Goal: Task Accomplishment & Management: Complete application form

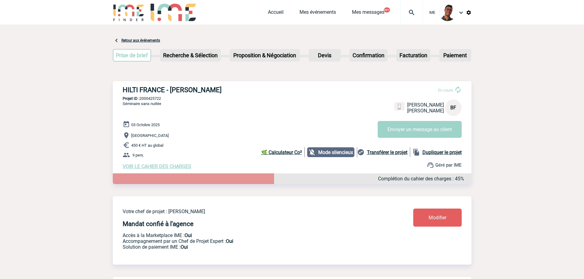
click at [159, 98] on p "Projet ID : 2000425722" at bounding box center [292, 98] width 359 height 5
copy p "2000425722"
click at [296, 66] on div "Prise de brief Etape suivante Recherche & Sélection Etape suivante Devis" at bounding box center [292, 56] width 359 height 25
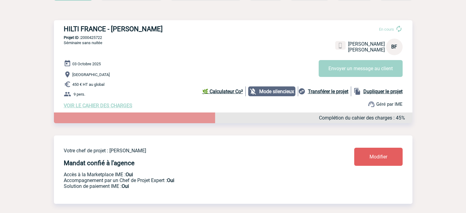
scroll to position [61, 0]
click at [369, 166] on link "Modifier" at bounding box center [378, 156] width 48 height 18
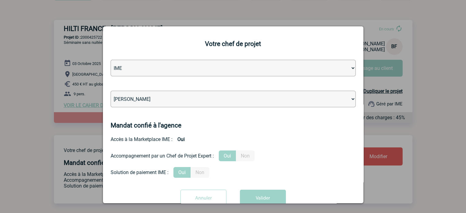
click at [189, 103] on select "[PERSON_NAME] [PERSON_NAME] [PERSON_NAME] Jean-[PERSON_NAME] [PERSON_NAME] [PER…" at bounding box center [233, 99] width 245 height 17
select select "122719"
click at [111, 91] on select "[PERSON_NAME] [PERSON_NAME] [PERSON_NAME] Jean-[PERSON_NAME] [PERSON_NAME] [PER…" at bounding box center [233, 99] width 245 height 17
click at [259, 192] on button "Valider" at bounding box center [263, 198] width 46 height 17
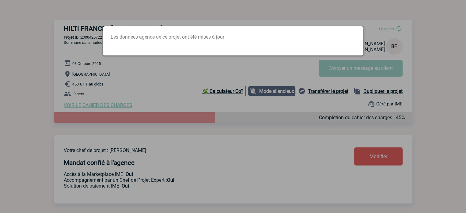
click at [110, 103] on div at bounding box center [233, 106] width 466 height 213
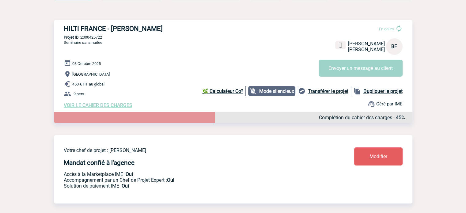
click at [99, 38] on p "Projet ID : 2000425722" at bounding box center [233, 37] width 359 height 5
copy p "2000425722"
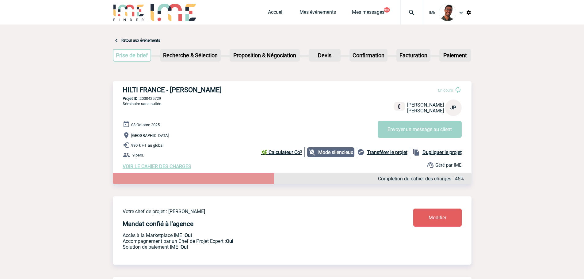
click at [154, 99] on p "Projet ID : 2000425729" at bounding box center [292, 98] width 359 height 5
copy p "2000425729"
click at [278, 82] on div "HILTI FRANCE - [PERSON_NAME] En cours [PERSON_NAME] JP Envoyer un message au cl…" at bounding box center [292, 127] width 359 height 93
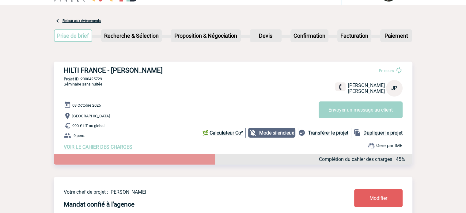
scroll to position [31, 0]
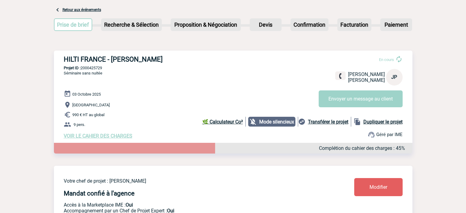
click at [368, 189] on link "Modifier" at bounding box center [378, 187] width 48 height 18
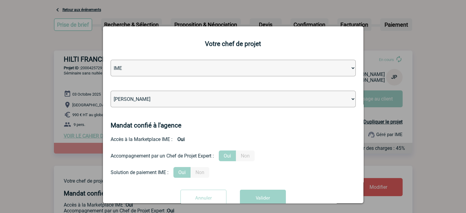
click at [208, 98] on select "[PERSON_NAME] [PERSON_NAME] [PERSON_NAME] Jean-[PERSON_NAME] [PERSON_NAME] [PER…" at bounding box center [233, 99] width 245 height 17
select select "122719"
click at [111, 91] on select "[PERSON_NAME] [PERSON_NAME] [PERSON_NAME] Jean-[PERSON_NAME] [PERSON_NAME] [PER…" at bounding box center [233, 99] width 245 height 17
click at [247, 192] on button "Valider" at bounding box center [263, 198] width 46 height 17
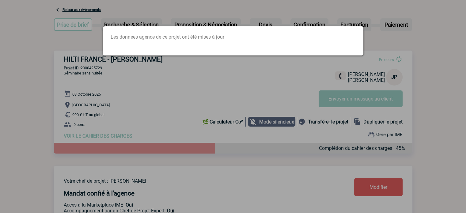
click at [223, 104] on div at bounding box center [233, 106] width 466 height 213
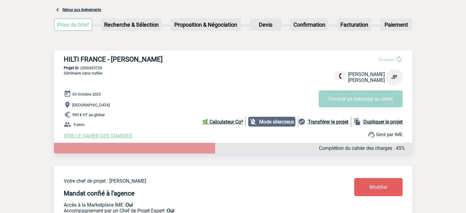
click at [107, 115] on p "990 € HT au global" at bounding box center [238, 114] width 349 height 7
click at [97, 69] on p "Projet ID : 2000425729" at bounding box center [233, 68] width 359 height 5
copy p "2000425729"
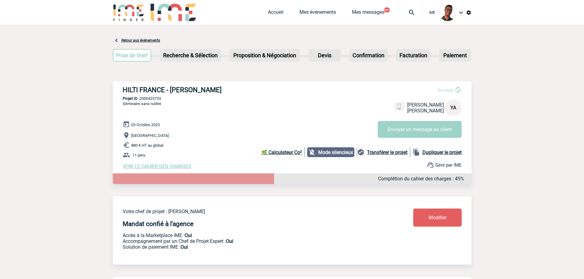
click at [149, 97] on div "HILTI FRANCE - Yoan AVCI En cours Yoan AVCI HILTI FRANCE YA Envoyer un message …" at bounding box center [292, 127] width 359 height 93
click at [149, 98] on p "Projet ID : 2000425733" at bounding box center [292, 98] width 359 height 5
copy p "2000425733"
click at [294, 63] on div "Prise de brief Etape suivante Recherche & Sélection Etape suivante Devis" at bounding box center [292, 56] width 359 height 25
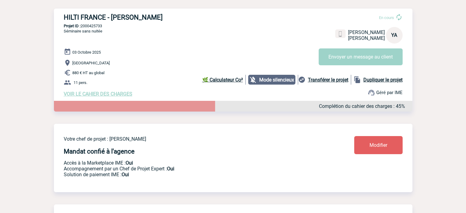
scroll to position [123, 0]
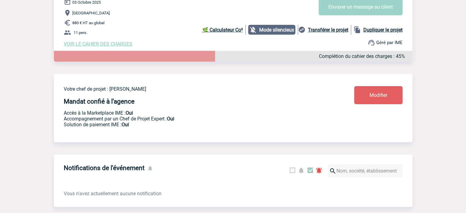
click at [360, 87] on div "Votre chef de projet : Flavio DEL FONDO Mandat confié à l'agence Accès à la Mar…" at bounding box center [233, 103] width 359 height 59
click at [363, 90] on link "Modifier" at bounding box center [378, 95] width 48 height 18
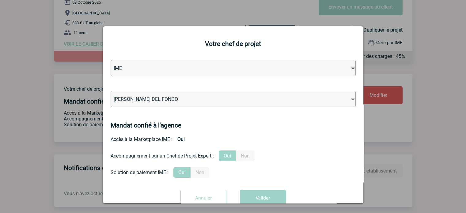
click at [232, 95] on select "[PERSON_NAME] [PERSON_NAME] [PERSON_NAME] Jean-[PERSON_NAME] [PERSON_NAME] [PER…" at bounding box center [233, 99] width 245 height 17
select select "132752"
click at [111, 91] on select "[PERSON_NAME] [PERSON_NAME] [PERSON_NAME] Jean-[PERSON_NAME] [PERSON_NAME] [PER…" at bounding box center [233, 99] width 245 height 17
click at [260, 198] on button "Valider" at bounding box center [263, 198] width 46 height 17
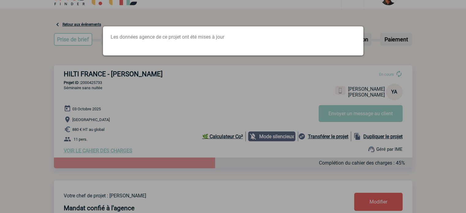
scroll to position [0, 0]
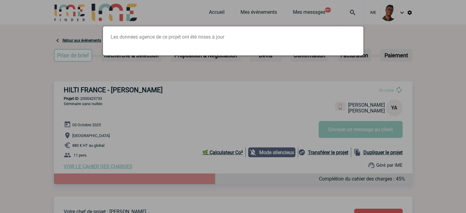
click at [99, 53] on div at bounding box center [233, 106] width 466 height 213
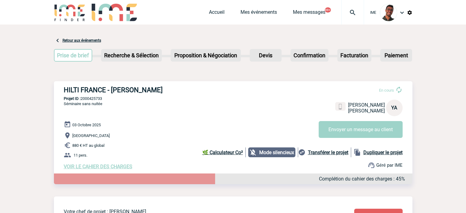
click at [94, 98] on p "Projet ID : 2000425733" at bounding box center [233, 98] width 359 height 5
copy p "2000425733"
click at [122, 112] on div "HILTI FRANCE - Yoan AVCI En cours Yoan AVCI HILTI FRANCE YA Envoyer un message …" at bounding box center [233, 127] width 359 height 93
click at [265, 13] on link "Mes événements" at bounding box center [259, 13] width 36 height 9
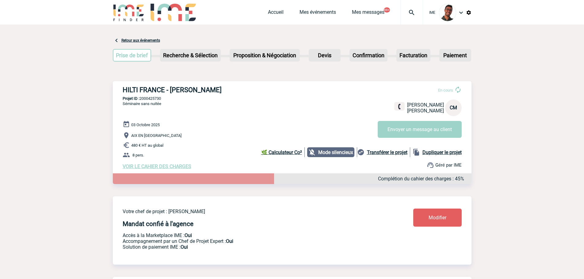
click at [160, 99] on p "Projet ID : 2000425730" at bounding box center [292, 98] width 359 height 5
copy p "2000425730"
click at [273, 61] on p "Proposition & Négociation" at bounding box center [264, 55] width 69 height 11
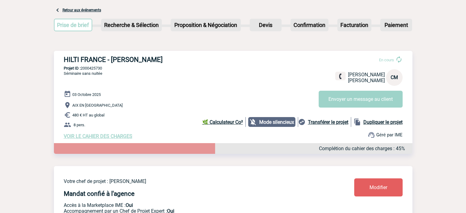
scroll to position [61, 0]
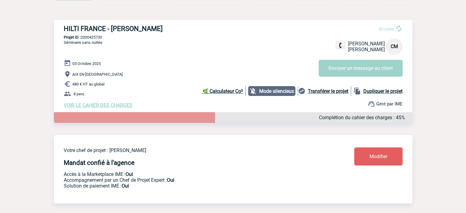
click at [365, 161] on link "Modifier" at bounding box center [378, 156] width 48 height 18
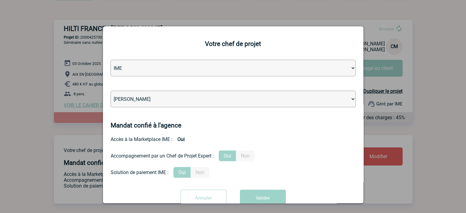
click at [218, 99] on select "[PERSON_NAME] [PERSON_NAME] [PERSON_NAME] Jean-[PERSON_NAME] [PERSON_NAME] [PER…" at bounding box center [233, 99] width 245 height 17
select select "103019"
click at [111, 91] on select "[PERSON_NAME] [PERSON_NAME] [PERSON_NAME] Jean-[PERSON_NAME] [PERSON_NAME] [PER…" at bounding box center [233, 99] width 245 height 17
click at [250, 197] on button "Valider" at bounding box center [263, 198] width 46 height 17
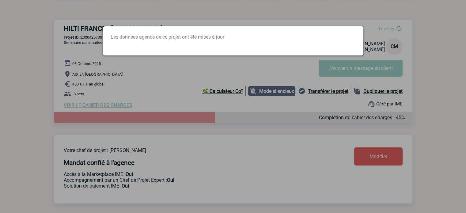
click at [125, 77] on div at bounding box center [233, 106] width 466 height 213
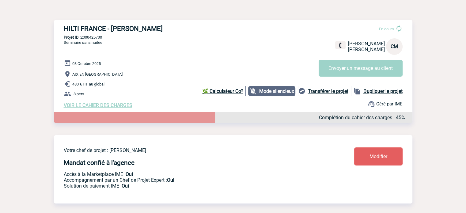
click at [98, 36] on p "Projet ID : 2000425730" at bounding box center [233, 37] width 359 height 5
click at [129, 70] on div "03 Octobre 2025 AIX EN PROVENCE 480 € HT au global 8 pers. VOIR LE CAHIER DES C…" at bounding box center [238, 83] width 349 height 49
click at [94, 36] on p "Projet ID : 2000425730" at bounding box center [233, 37] width 359 height 5
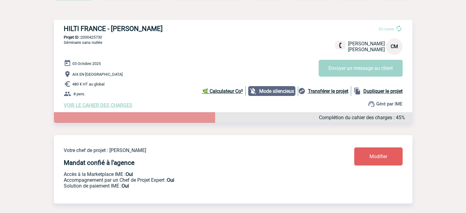
copy p "2000425730"
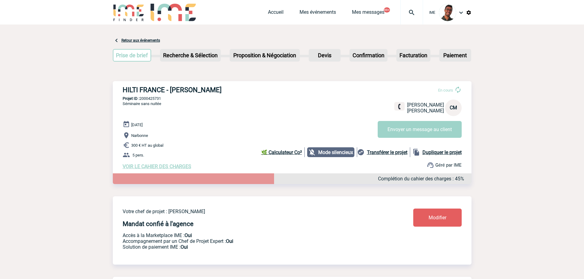
click at [152, 101] on p "Projet ID : 2000425731" at bounding box center [292, 98] width 359 height 5
copy p "2000425731"
click at [312, 101] on p "Projet ID : 2000425731" at bounding box center [292, 98] width 359 height 5
click at [326, 62] on div "Devis" at bounding box center [325, 55] width 32 height 13
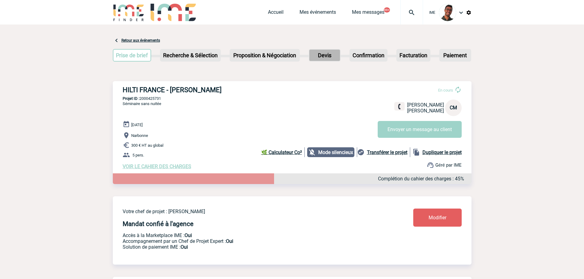
click at [332, 60] on p "Devis" at bounding box center [324, 55] width 31 height 11
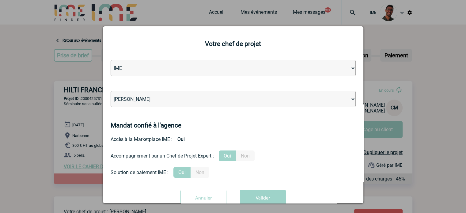
click at [227, 98] on select "Léa PITTIGLIO Yanis DE CLERCQ Victor KALB Jean-Chris NTAMACK Stefan MILADINOVIC…" at bounding box center [233, 99] width 245 height 17
select select "103019"
click at [111, 91] on select "Léa PITTIGLIO Yanis DE CLERCQ Victor KALB Jean-Chris NTAMACK Stefan MILADINOVIC…" at bounding box center [233, 99] width 245 height 17
click at [261, 199] on button "Valider" at bounding box center [263, 198] width 46 height 17
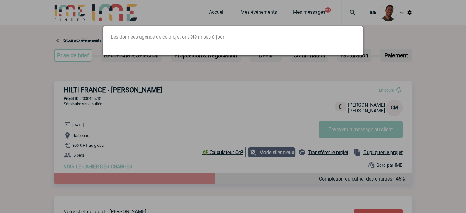
click at [137, 94] on div at bounding box center [233, 106] width 466 height 213
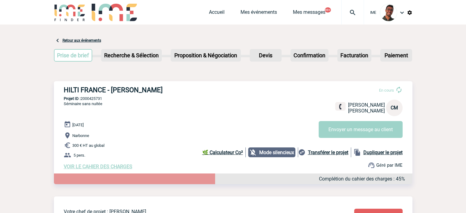
click at [102, 98] on p "Projet ID : 2000425731" at bounding box center [233, 98] width 359 height 5
click at [110, 100] on p "Projet ID : 2000425731" at bounding box center [233, 98] width 359 height 5
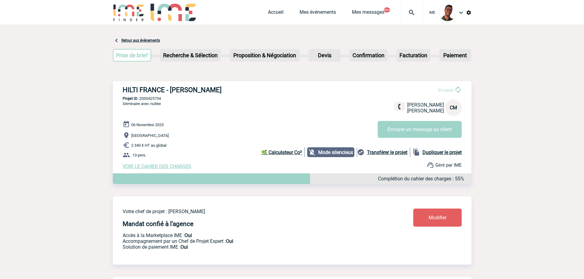
click at [148, 100] on p "Projet ID : 2000425734" at bounding box center [292, 98] width 359 height 5
copy p "2000425734"
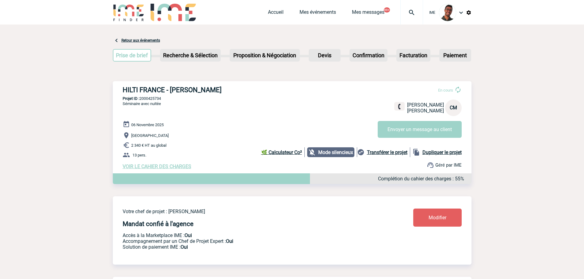
click at [214, 107] on div "HILTI FRANCE - [PERSON_NAME] En cours [PERSON_NAME] [PERSON_NAME] CM Envoyer un…" at bounding box center [292, 127] width 359 height 93
click at [274, 120] on div "HILTI FRANCE - Cyrille MAGGIORE En cours Cyrille MAGGIORE HILTI FRANCE CM Envoy…" at bounding box center [292, 127] width 359 height 93
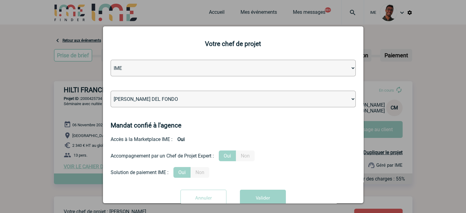
click at [238, 106] on select "[PERSON_NAME] [PERSON_NAME] [PERSON_NAME] Jean-[PERSON_NAME] [PERSON_NAME] [PER…" at bounding box center [233, 99] width 245 height 17
select select "103019"
click at [111, 91] on select "[PERSON_NAME] [PERSON_NAME] [PERSON_NAME] Jean-[PERSON_NAME] [PERSON_NAME] [PER…" at bounding box center [233, 99] width 245 height 17
click at [250, 200] on button "Valider" at bounding box center [263, 198] width 46 height 17
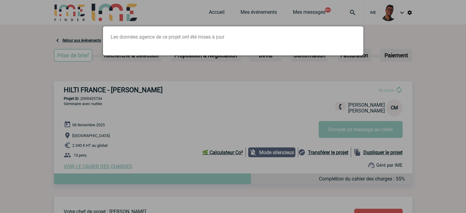
click at [288, 63] on div at bounding box center [233, 106] width 466 height 213
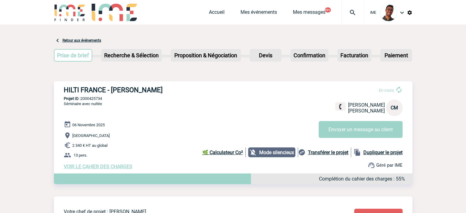
click at [92, 98] on p "Projet ID : 2000425734" at bounding box center [233, 98] width 359 height 5
copy p "2000425734"
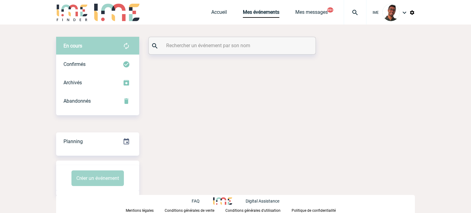
click at [208, 42] on input "text" at bounding box center [233, 45] width 136 height 9
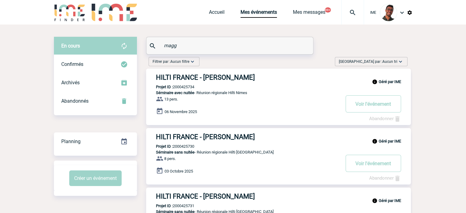
scroll to position [44, 0]
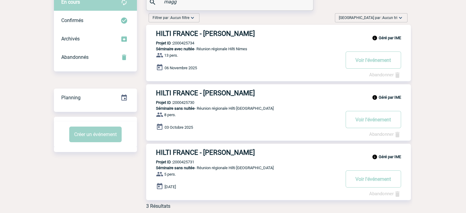
type input "magg"
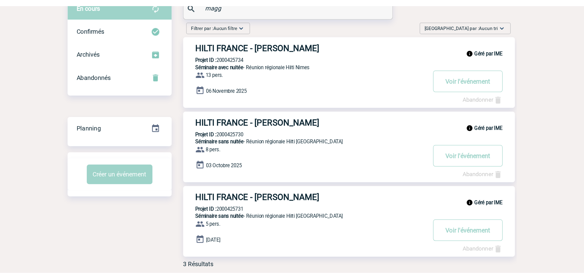
scroll to position [2, 0]
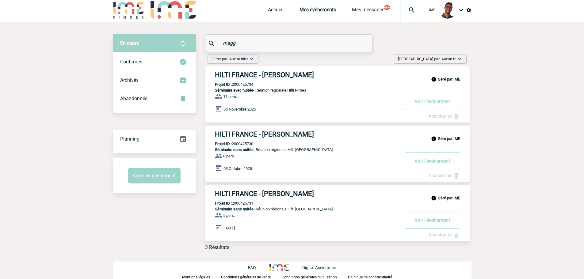
drag, startPoint x: 264, startPoint y: 41, endPoint x: 199, endPoint y: 43, distance: 65.0
click at [199, 43] on div "En cours En cours Confirmés Archivés Abandonnés En cours Confirmés Archivés Aba…" at bounding box center [292, 144] width 359 height 221
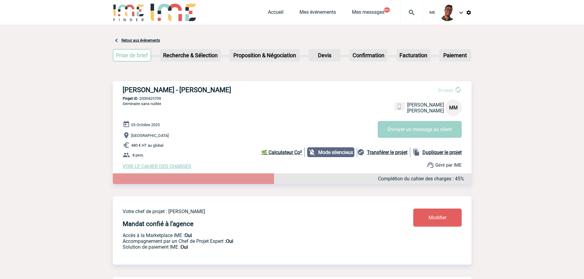
click at [131, 109] on p "Séminaire sans nuitée" at bounding box center [137, 111] width 48 height 20
click at [318, 11] on link "Mes événements" at bounding box center [317, 13] width 36 height 9
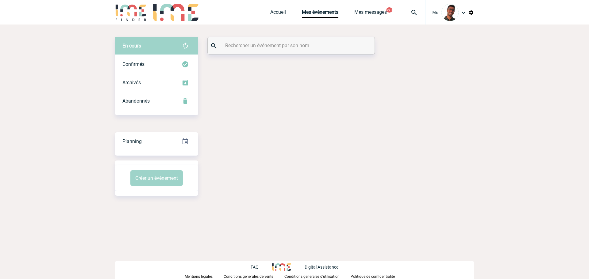
click at [274, 48] on input "text" at bounding box center [291, 45] width 136 height 9
paste input "SEDAEVA"
type input "SEDAEVA"
click at [161, 97] on div "Abandonnés" at bounding box center [156, 101] width 83 height 18
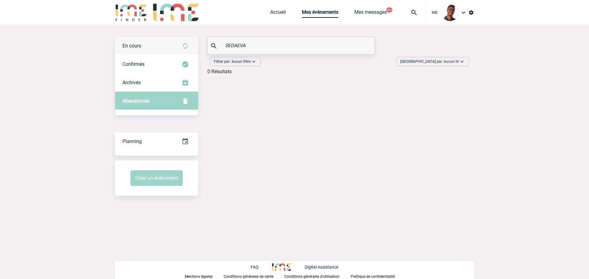
click at [156, 49] on div "En cours" at bounding box center [156, 46] width 83 height 18
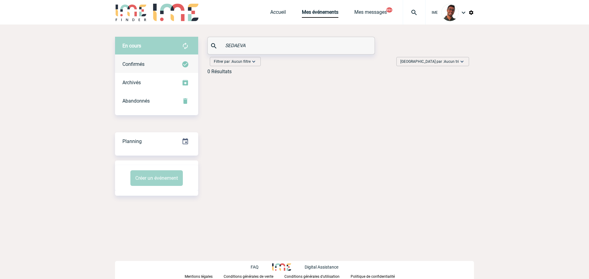
click at [155, 59] on div "Confirmés" at bounding box center [156, 64] width 83 height 18
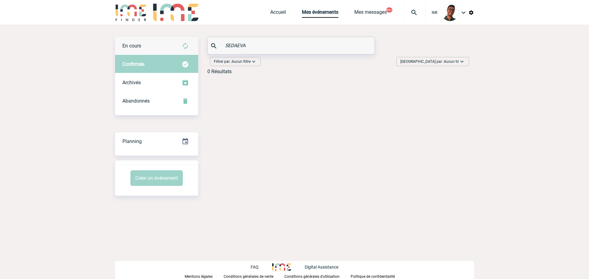
drag, startPoint x: 264, startPoint y: 43, endPoint x: 163, endPoint y: 39, distance: 100.9
click at [163, 39] on div "En cours En cours Confirmés Archivés Abandonnés En cours Confirmés Archivés Aba…" at bounding box center [294, 58] width 359 height 43
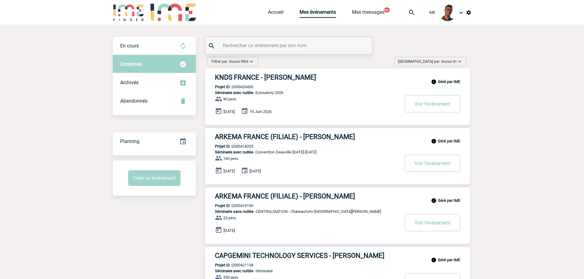
click at [269, 44] on input "text" at bounding box center [289, 45] width 136 height 9
paste input "DELHAYE"
click at [178, 51] on div "En cours" at bounding box center [154, 46] width 83 height 18
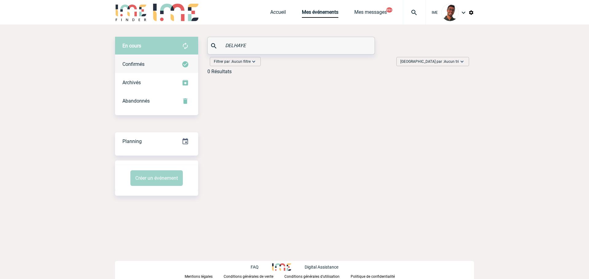
click at [175, 65] on div "Confirmés" at bounding box center [156, 64] width 83 height 18
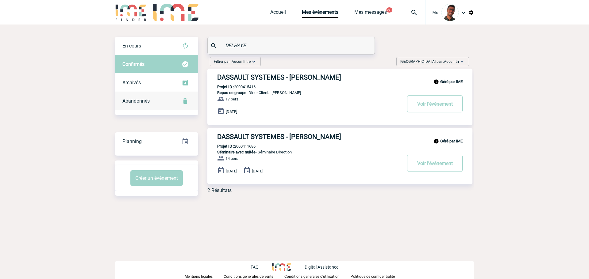
click at [169, 105] on div "Abandonnés" at bounding box center [156, 101] width 83 height 18
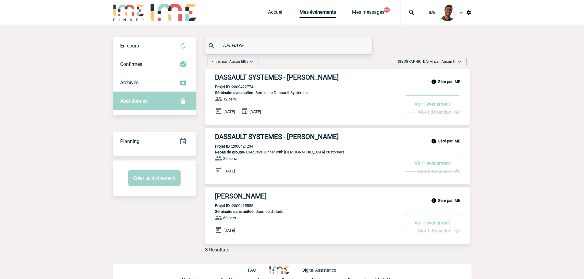
drag, startPoint x: 243, startPoint y: 46, endPoint x: 222, endPoint y: 50, distance: 21.2
click at [222, 50] on input "DELHAYE" at bounding box center [289, 45] width 136 height 9
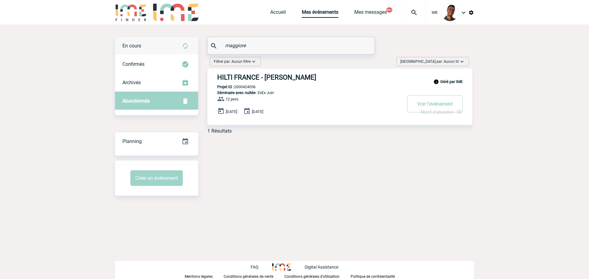
type input "maggiore"
click at [187, 46] on img at bounding box center [184, 45] width 7 height 7
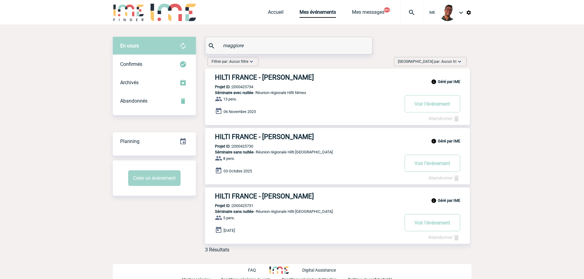
click at [131, 11] on img at bounding box center [129, 12] width 32 height 17
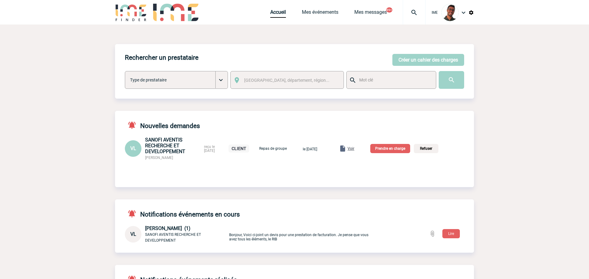
click at [418, 61] on button "Créer un cahier des charges" at bounding box center [428, 60] width 72 height 12
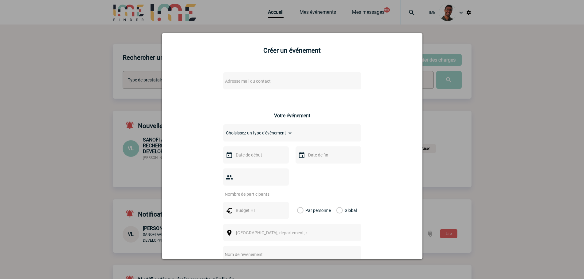
click at [270, 83] on span "Adresse mail du contact" at bounding box center [276, 81] width 107 height 9
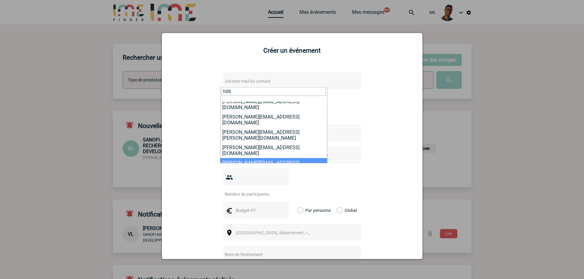
scroll to position [61, 0]
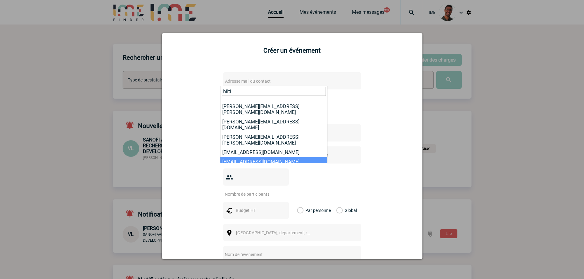
type input "hilti"
select select "132283"
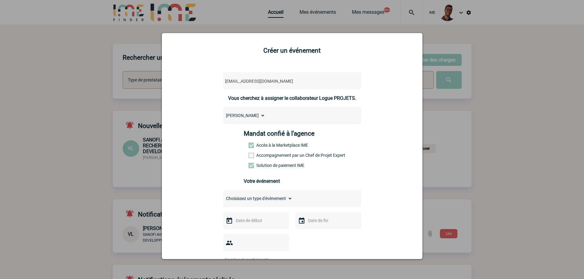
click at [257, 154] on div "Mandat confié à l'agence Accès à la Marketplace IME Accompagnement par un Chef …" at bounding box center [292, 151] width 97 height 43
click at [258, 155] on label "Accompagnement par un Chef de Projet Expert" at bounding box center [262, 155] width 27 height 5
click at [0, 0] on input "Accompagnement par un Chef de Projet Expert" at bounding box center [0, 0] width 0 height 0
click at [256, 197] on select "Choisissez un type d'évènement Séminaire avec nuitée Séminaire sans nuitée Repa…" at bounding box center [257, 198] width 69 height 9
select select "2"
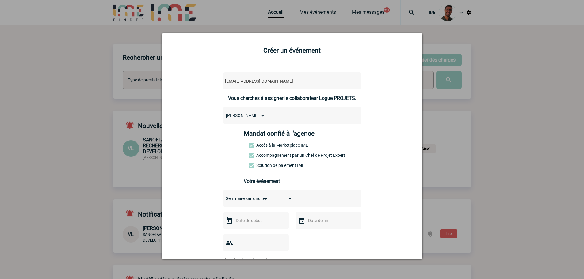
click at [223, 196] on select "Choisissez un type d'évènement Séminaire avec nuitée Séminaire sans nuitée Repa…" at bounding box center [257, 198] width 69 height 9
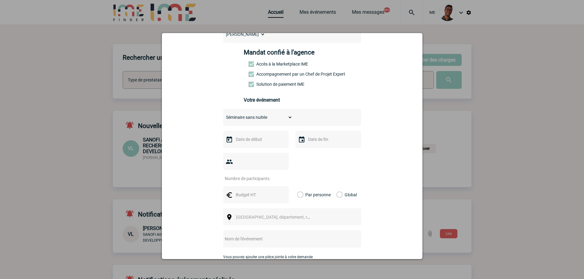
scroll to position [92, 0]
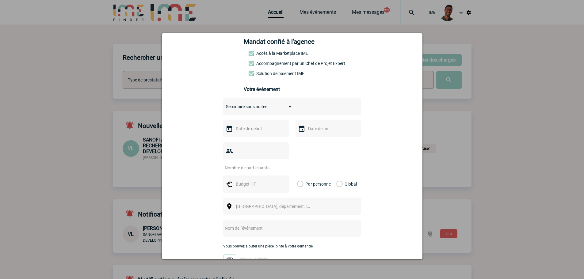
click at [255, 126] on input "text" at bounding box center [255, 129] width 42 height 8
click at [309, 141] on span "Suivant" at bounding box center [311, 141] width 5 height 5
click at [319, 121] on div "Choisissez un type d'évènement Séminaire avec nuitée Séminaire sans nuitée Repa…" at bounding box center [292, 187] width 138 height 178
click at [266, 123] on div at bounding box center [256, 128] width 66 height 17
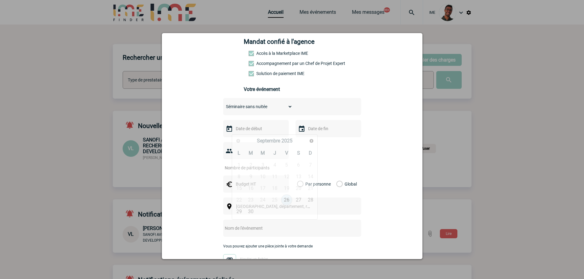
click at [261, 130] on input "text" at bounding box center [255, 129] width 42 height 8
click at [311, 143] on span "Suivant" at bounding box center [311, 141] width 5 height 5
click at [278, 178] on link "6" at bounding box center [274, 176] width 11 height 11
type input "06-11-2025"
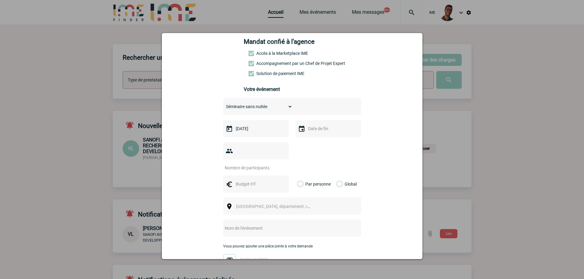
click at [317, 130] on input "text" at bounding box center [328, 129] width 42 height 8
click at [357, 176] on link "7" at bounding box center [358, 176] width 11 height 11
type input "07-11-2025"
click at [255, 164] on input "number" at bounding box center [252, 168] width 58 height 8
type input "1"
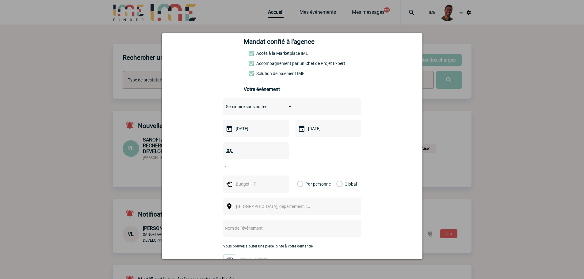
click at [254, 180] on input "text" at bounding box center [255, 184] width 42 height 8
type input "1"
click at [336, 176] on label "Global" at bounding box center [338, 184] width 4 height 17
click at [0, 0] on input "Global" at bounding box center [0, 0] width 0 height 0
click at [318, 198] on div "Ville, département, région..." at bounding box center [292, 206] width 138 height 17
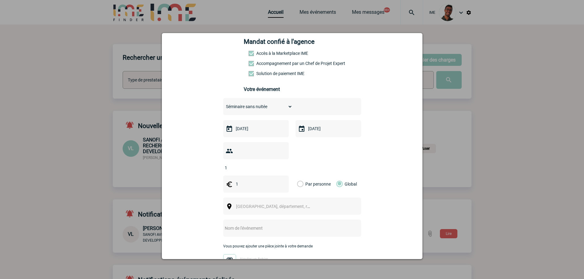
click at [312, 202] on span "Ville, département, région..." at bounding box center [276, 206] width 84 height 9
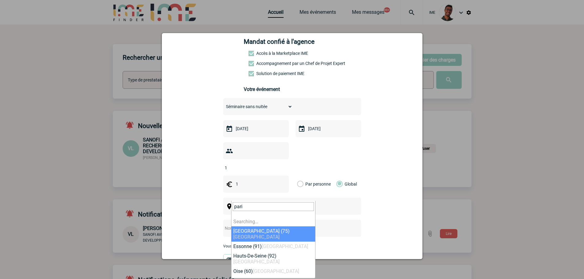
type input "paris"
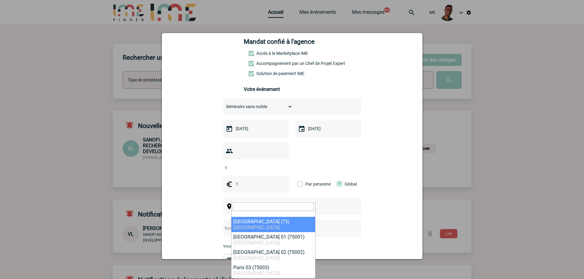
select select "3"
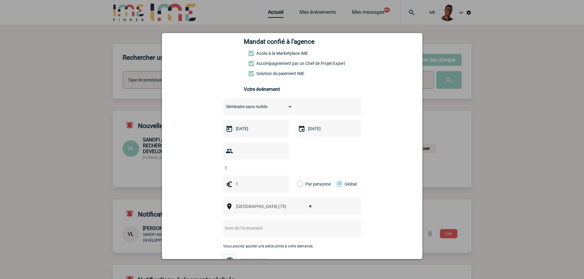
click at [141, 73] on div at bounding box center [292, 139] width 584 height 279
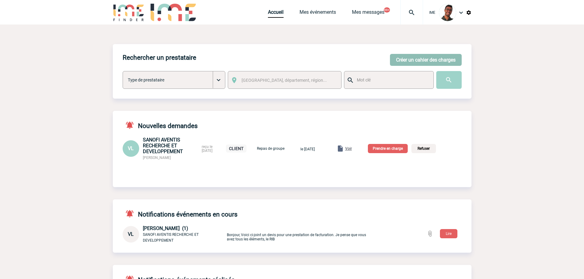
click at [405, 55] on button "Créer un cahier des charges" at bounding box center [426, 60] width 72 height 12
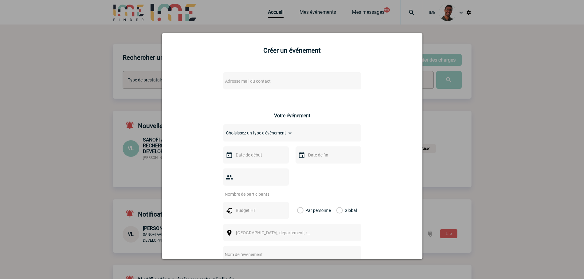
click at [313, 82] on span "Adresse mail du contact" at bounding box center [276, 81] width 107 height 9
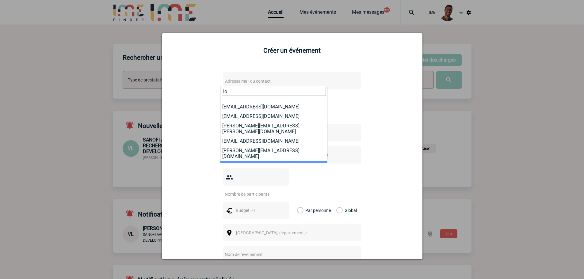
scroll to position [68, 0]
type input "l"
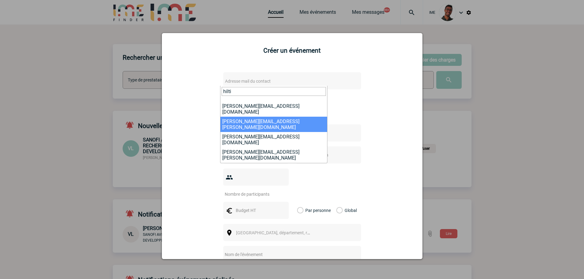
scroll to position [50, 0]
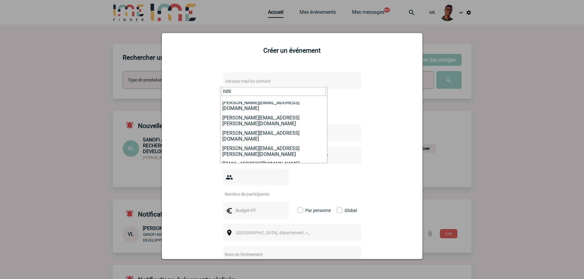
type input "hilti"
select select "132283"
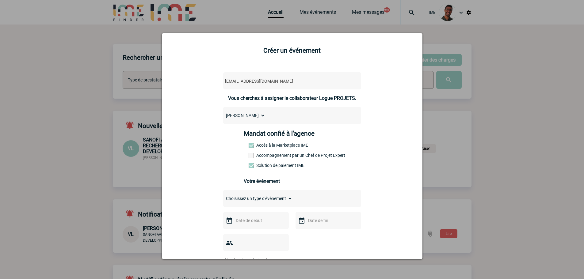
click at [257, 156] on label "Accompagnement par un Chef de Projet Expert" at bounding box center [262, 155] width 27 height 5
click at [0, 0] on input "Accompagnement par un Chef de Projet Expert" at bounding box center [0, 0] width 0 height 0
click at [254, 200] on select "Choisissez un type d'évènement Séminaire avec nuitée Séminaire sans nuitée Repa…" at bounding box center [257, 198] width 69 height 9
select select "1"
click at [223, 196] on select "Choisissez un type d'évènement Séminaire avec nuitée Séminaire sans nuitée Repa…" at bounding box center [257, 198] width 69 height 9
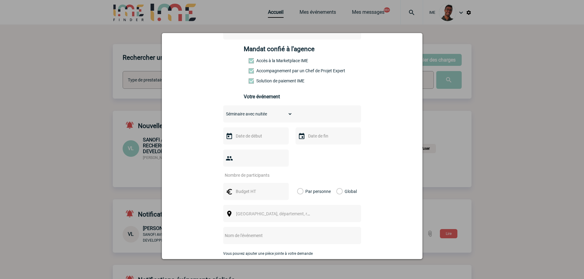
scroll to position [85, 0]
click at [253, 140] on input "text" at bounding box center [255, 136] width 42 height 8
click at [313, 147] on span "Suivant" at bounding box center [311, 148] width 5 height 5
click at [276, 183] on link "6" at bounding box center [274, 183] width 11 height 11
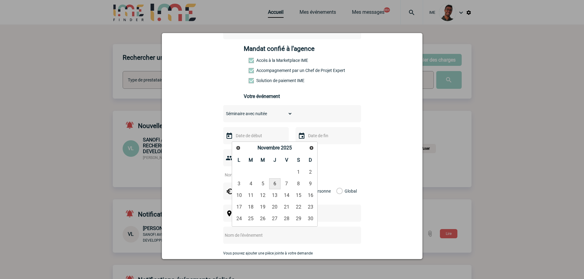
type input "06-11-2025"
click at [312, 140] on input "text" at bounding box center [328, 136] width 42 height 8
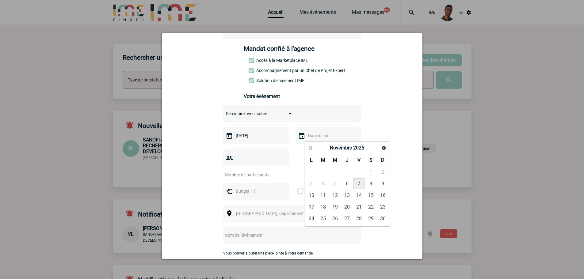
click at [354, 181] on link "7" at bounding box center [358, 183] width 11 height 11
type input "07-11-2025"
click at [264, 155] on div at bounding box center [256, 157] width 66 height 17
click at [262, 171] on input "number" at bounding box center [252, 175] width 58 height 8
type input "1"
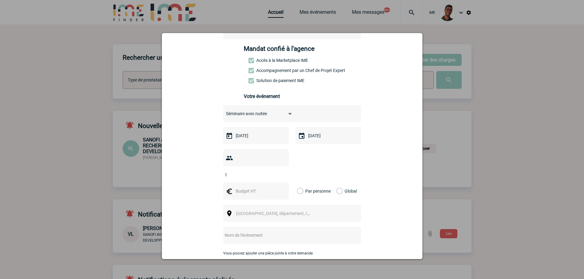
click at [253, 187] on input "text" at bounding box center [255, 191] width 42 height 8
type input "1"
click at [336, 183] on label "Global" at bounding box center [338, 191] width 4 height 17
click at [0, 0] on input "Global" at bounding box center [0, 0] width 0 height 0
drag, startPoint x: 313, startPoint y: 203, endPoint x: 299, endPoint y: 199, distance: 14.7
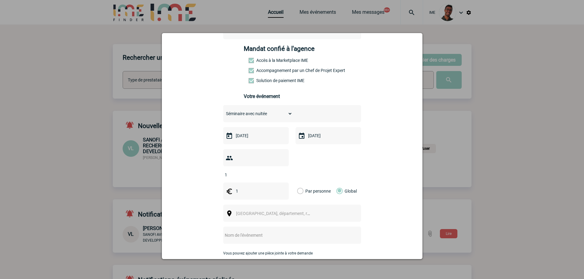
click at [312, 209] on span "Ville, département, région..." at bounding box center [276, 213] width 84 height 9
click at [248, 187] on input "1" at bounding box center [255, 191] width 42 height 8
click at [247, 187] on input "1" at bounding box center [255, 191] width 42 height 8
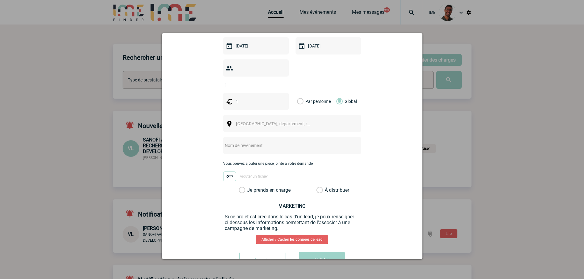
scroll to position [177, 0]
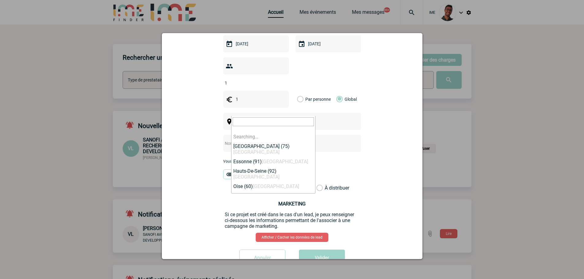
click at [267, 119] on span "Ville, département, région..." at bounding box center [278, 121] width 85 height 5
type input "a"
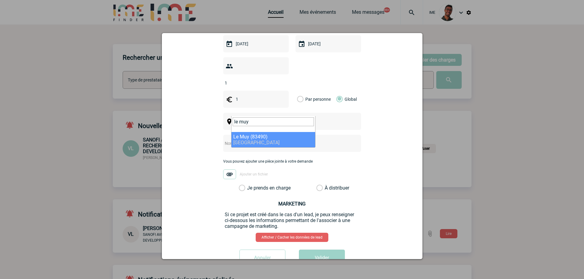
type input "le muy"
select select "7423"
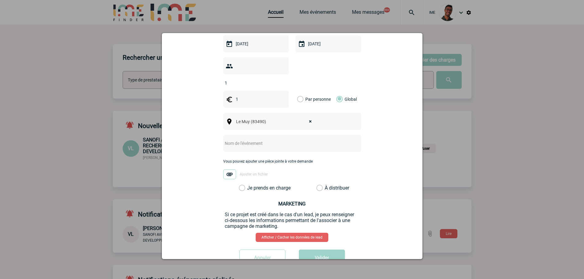
click at [250, 139] on input "text" at bounding box center [284, 143] width 122 height 8
type input "Séminaire Régional Hilti"
click at [240, 185] on label "Je prends en charge" at bounding box center [244, 188] width 10 height 6
click at [0, 0] on input "Je prends en charge" at bounding box center [0, 0] width 0 height 0
click at [318, 250] on button "Valider" at bounding box center [322, 258] width 46 height 17
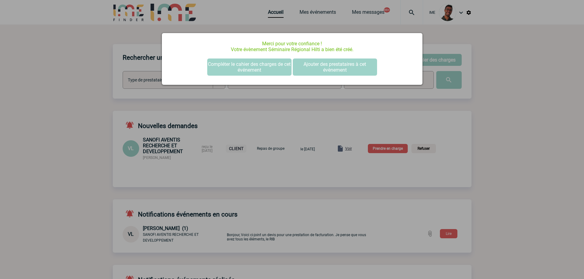
scroll to position [0, 0]
click at [128, 112] on div at bounding box center [292, 139] width 584 height 279
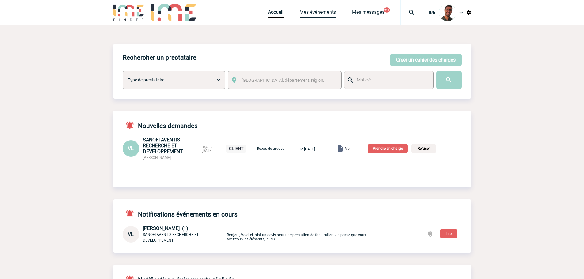
click at [315, 12] on link "Mes événements" at bounding box center [317, 13] width 36 height 9
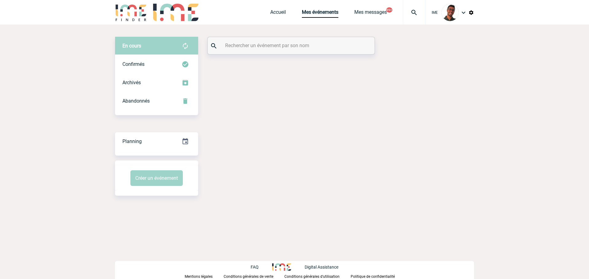
drag, startPoint x: 301, startPoint y: 51, endPoint x: 302, endPoint y: 48, distance: 3.2
click at [301, 50] on div at bounding box center [291, 45] width 167 height 17
click at [302, 48] on input "text" at bounding box center [291, 45] width 136 height 9
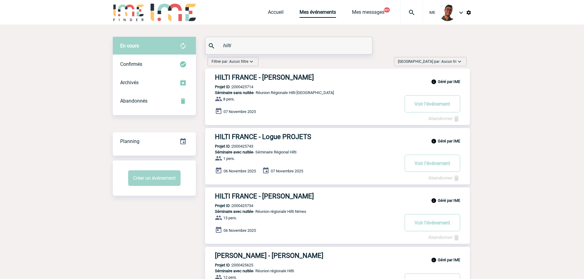
type input "hilti"
click at [271, 141] on h3 "HILTI FRANCE - Logue PROJETS" at bounding box center [307, 137] width 184 height 8
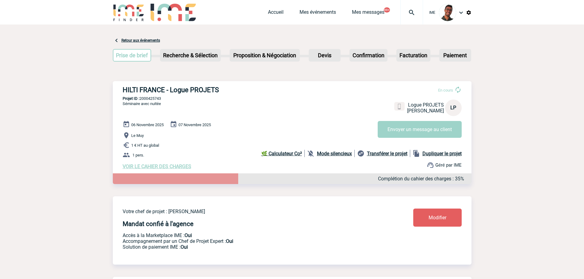
click at [345, 157] on b "Mode silencieux" at bounding box center [334, 154] width 35 height 6
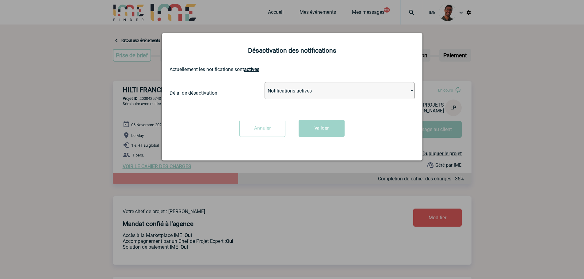
drag, startPoint x: 329, startPoint y: 93, endPoint x: 328, endPoint y: 98, distance: 4.6
click at [329, 93] on select "Notifications actives Désactiver pour 2 heures Désactiver pour 1 semaines Désac…" at bounding box center [340, 90] width 150 height 17
select select "infinite"
click at [265, 82] on select "Notifications actives Désactiver pour 2 heures Désactiver pour 1 semaines Désac…" at bounding box center [340, 90] width 150 height 17
click at [318, 130] on button "Valider" at bounding box center [322, 128] width 46 height 17
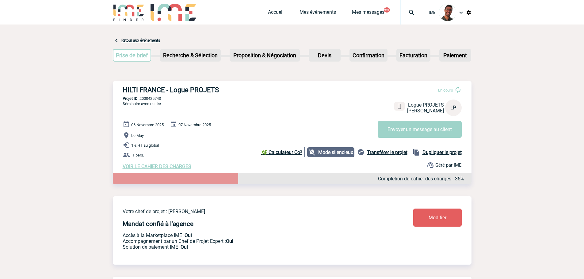
click at [453, 218] on link "Modifier" at bounding box center [437, 218] width 48 height 18
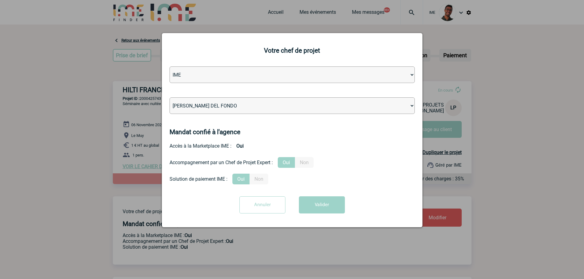
click at [270, 104] on select "Léa PITTIGLIO Yanis DE CLERCQ Victor KALB Jean-Chris NTAMACK Stefan MILADINOVIC…" at bounding box center [292, 105] width 245 height 17
select select "103019"
click at [170, 98] on select "Léa PITTIGLIO Yanis DE CLERCQ Victor KALB Jean-Chris NTAMACK Stefan MILADINOVIC…" at bounding box center [292, 105] width 245 height 17
click at [314, 216] on div "Annuler Valider" at bounding box center [292, 207] width 245 height 22
drag, startPoint x: 315, startPoint y: 216, endPoint x: 316, endPoint y: 213, distance: 3.2
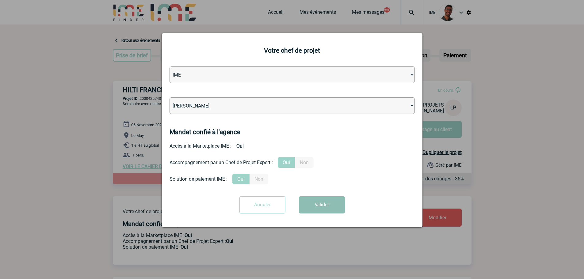
click at [315, 215] on div "Annuler Valider" at bounding box center [292, 207] width 245 height 22
click at [316, 213] on button "Valider" at bounding box center [322, 204] width 46 height 17
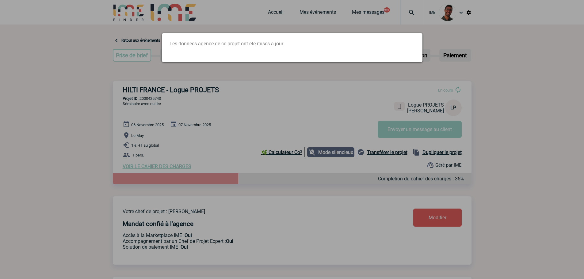
click at [73, 146] on div at bounding box center [292, 139] width 584 height 279
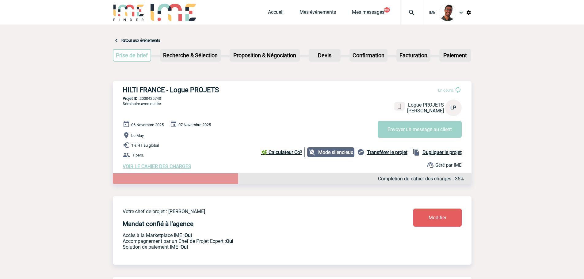
click at [150, 98] on p "Projet ID : 2000425743" at bounding box center [292, 98] width 359 height 5
copy p "2000425743"
click at [144, 162] on div "06 Novembre 2025 07 Novembre 2025 Le Muy 1 € HT au global 1 pers. VOIR LE CAHIE…" at bounding box center [297, 145] width 349 height 49
click at [142, 166] on span "VOIR LE CAHIER DES CHARGES" at bounding box center [157, 167] width 69 height 6
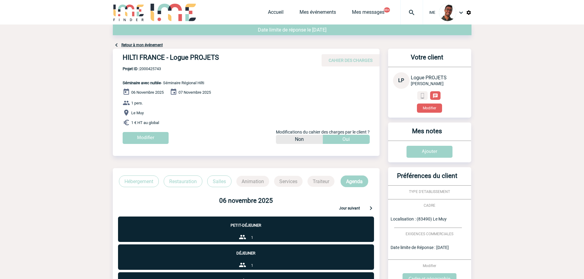
click at [410, 85] on div "LP Logue PROJETS HILTI FRANCE Modifier" at bounding box center [429, 92] width 73 height 40
click at [420, 105] on button "Modifier" at bounding box center [429, 108] width 25 height 9
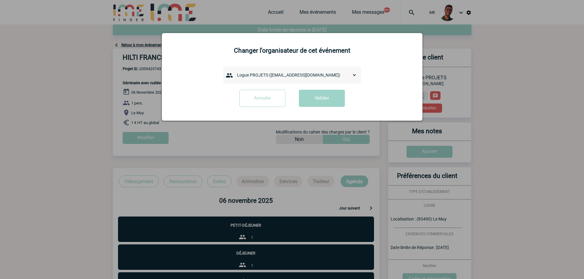
click at [296, 74] on select "admin 7068 ([EMAIL_ADDRESS][DOMAIN_NAME]) [PERSON_NAME] ([PERSON_NAME][EMAIL_AD…" at bounding box center [295, 75] width 123 height 9
select select "133031"
click at [234, 71] on select "admin 7068 ([EMAIL_ADDRESS][DOMAIN_NAME]) [PERSON_NAME] ([PERSON_NAME][EMAIL_AD…" at bounding box center [295, 75] width 123 height 9
click at [317, 104] on button "Valider" at bounding box center [322, 98] width 46 height 17
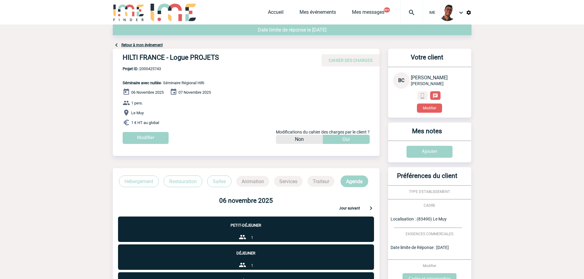
click at [145, 46] on link "Retour à mon événement" at bounding box center [141, 45] width 41 height 4
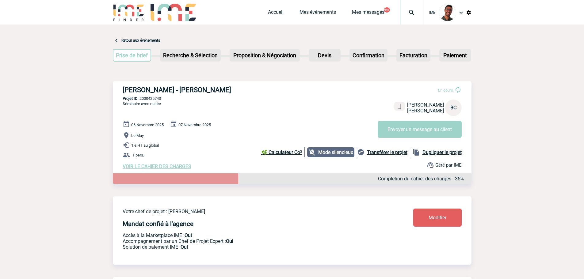
click at [111, 14] on div "IME Accueil Mes événements 99+" at bounding box center [292, 12] width 584 height 25
click at [157, 100] on p "Projet ID : 2000425743" at bounding box center [292, 98] width 359 height 5
copy p "2000425743"
drag, startPoint x: 178, startPoint y: 108, endPoint x: 171, endPoint y: 101, distance: 10.2
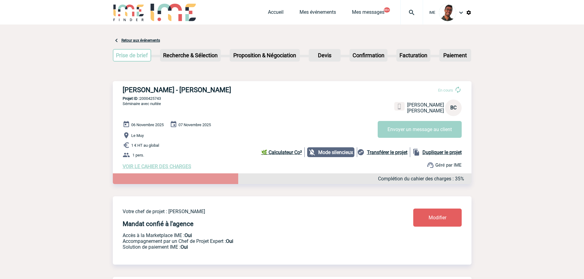
click at [177, 108] on div "[PERSON_NAME] - [PERSON_NAME] En cours [PERSON_NAME] HILTI FRANCE [GEOGRAPHIC_D…" at bounding box center [292, 127] width 359 height 93
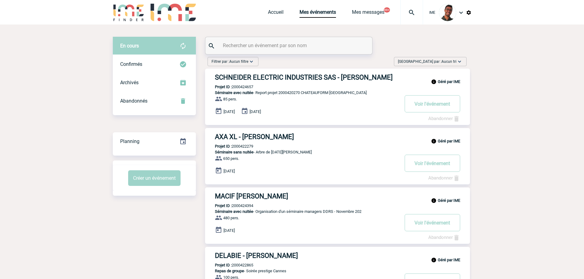
click at [275, 46] on input "text" at bounding box center [289, 45] width 136 height 9
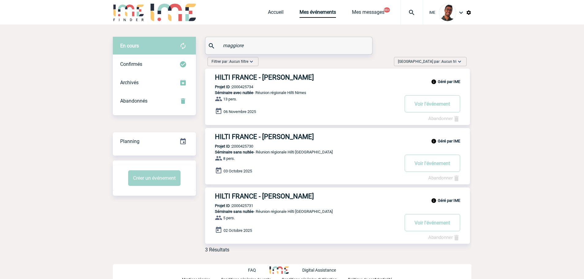
type input "maggiore"
